Goal: Information Seeking & Learning: Learn about a topic

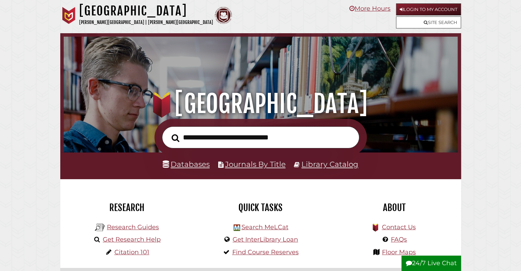
scroll to position [130, 391]
click at [208, 139] on input "text" at bounding box center [260, 138] width 197 height 22
click at [210, 142] on input "text" at bounding box center [260, 138] width 197 height 22
type input "**********"
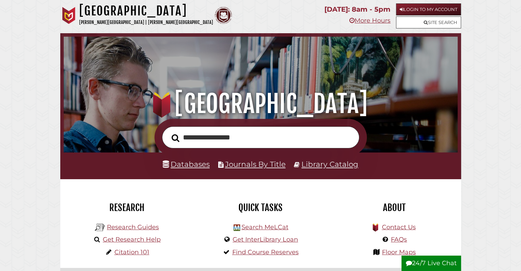
click at [168, 132] on button "Search" at bounding box center [175, 138] width 15 height 12
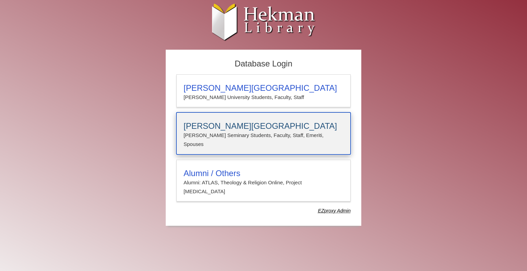
click at [259, 138] on p "Calvin Seminary Students, Faculty, Staff, Emeriti, Spouses" at bounding box center [263, 140] width 160 height 18
